Goal: Find specific page/section: Find specific page/section

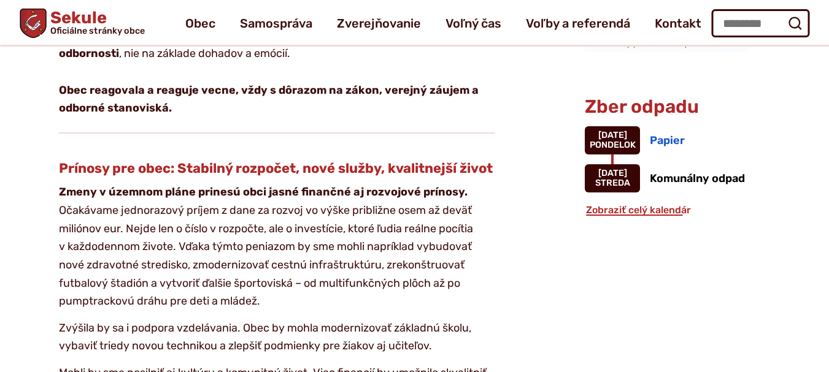
scroll to position [1128, 0]
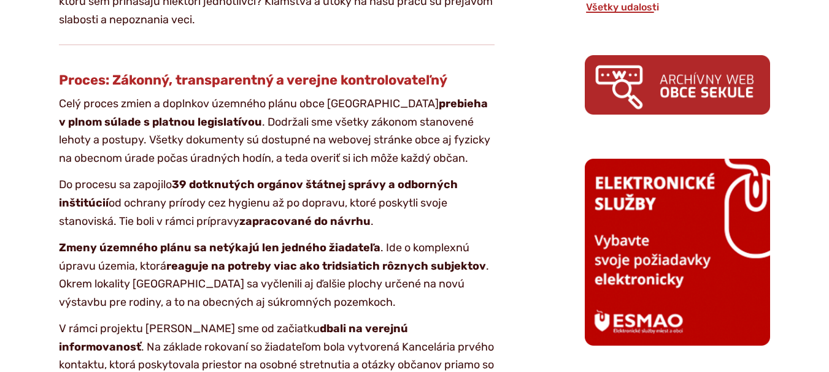
scroll to position [768, 0]
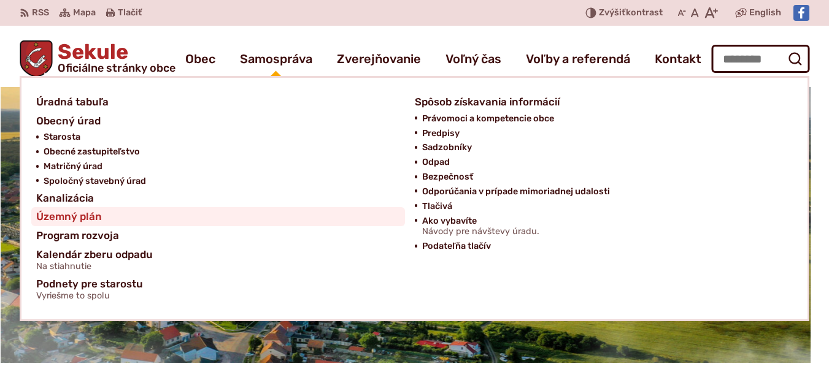
click at [89, 216] on span "Územný plán" at bounding box center [69, 216] width 66 height 19
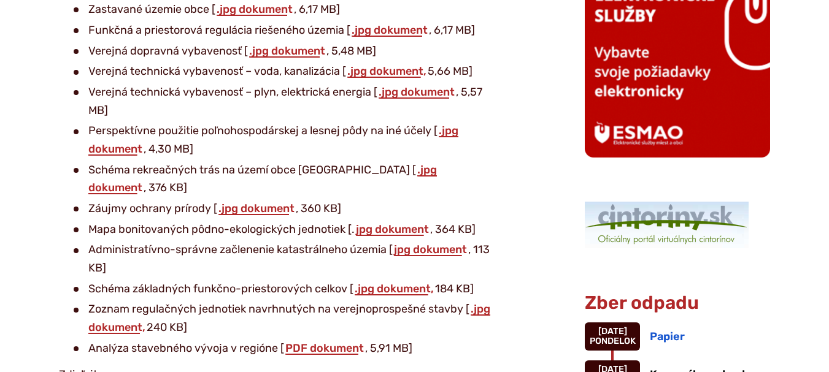
scroll to position [875, 0]
